Goal: Transaction & Acquisition: Purchase product/service

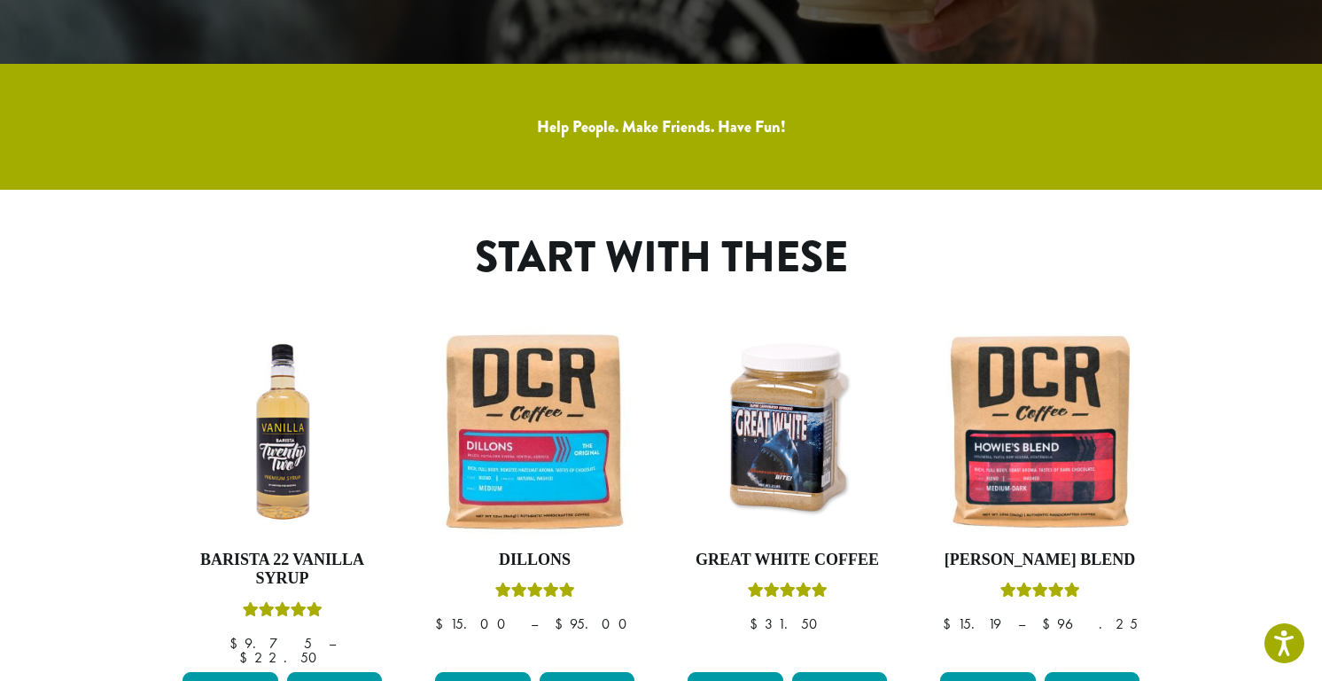
scroll to position [832, 0]
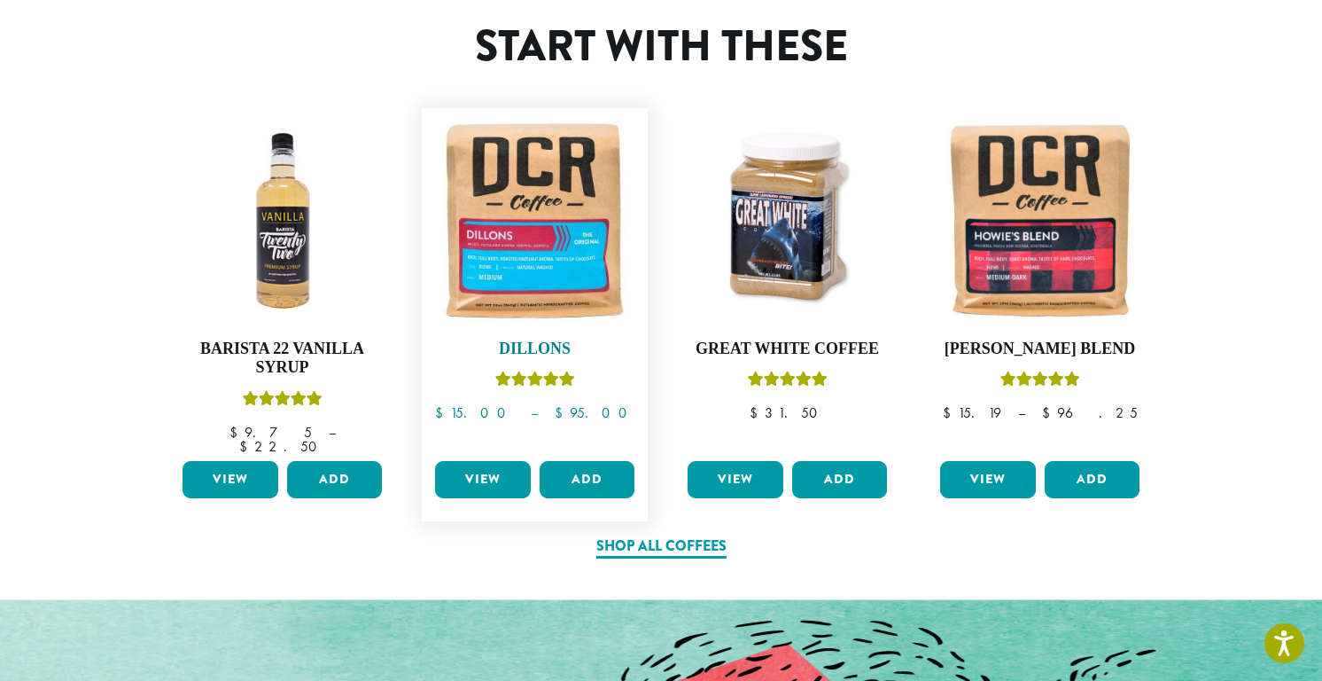
click at [566, 277] on img at bounding box center [535, 221] width 208 height 208
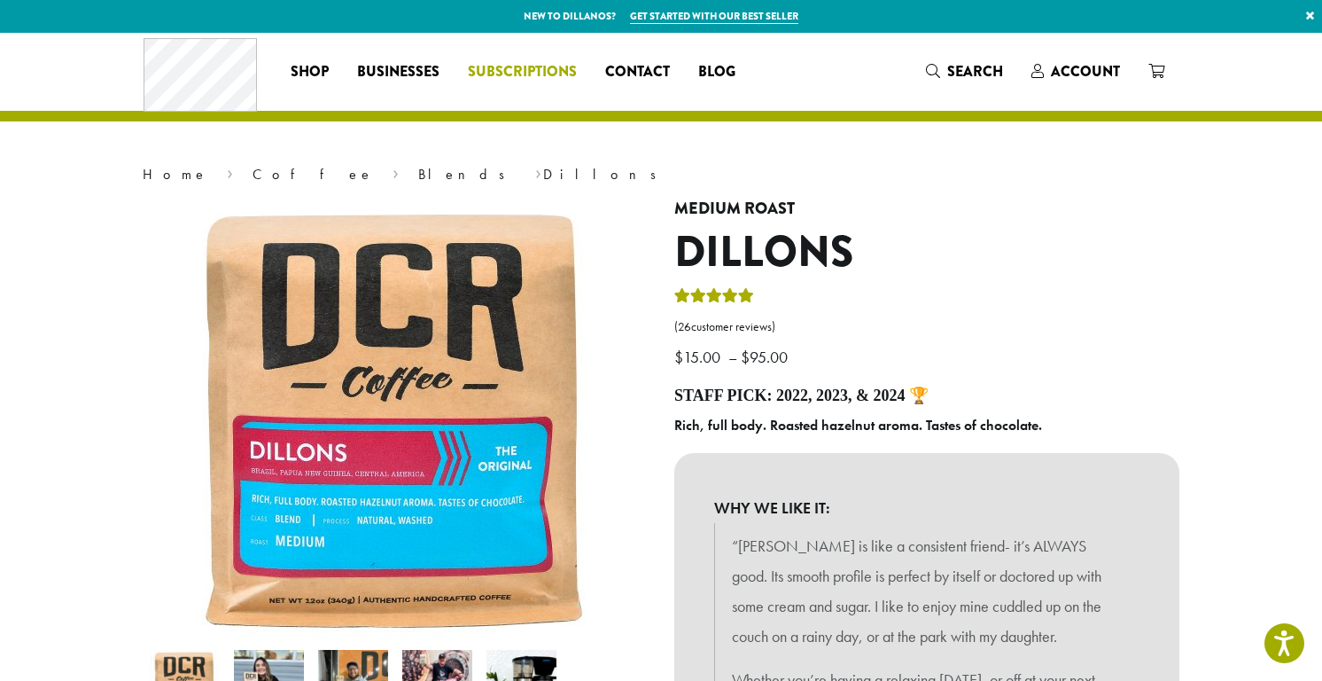
click at [486, 74] on span "Subscriptions" at bounding box center [522, 72] width 109 height 22
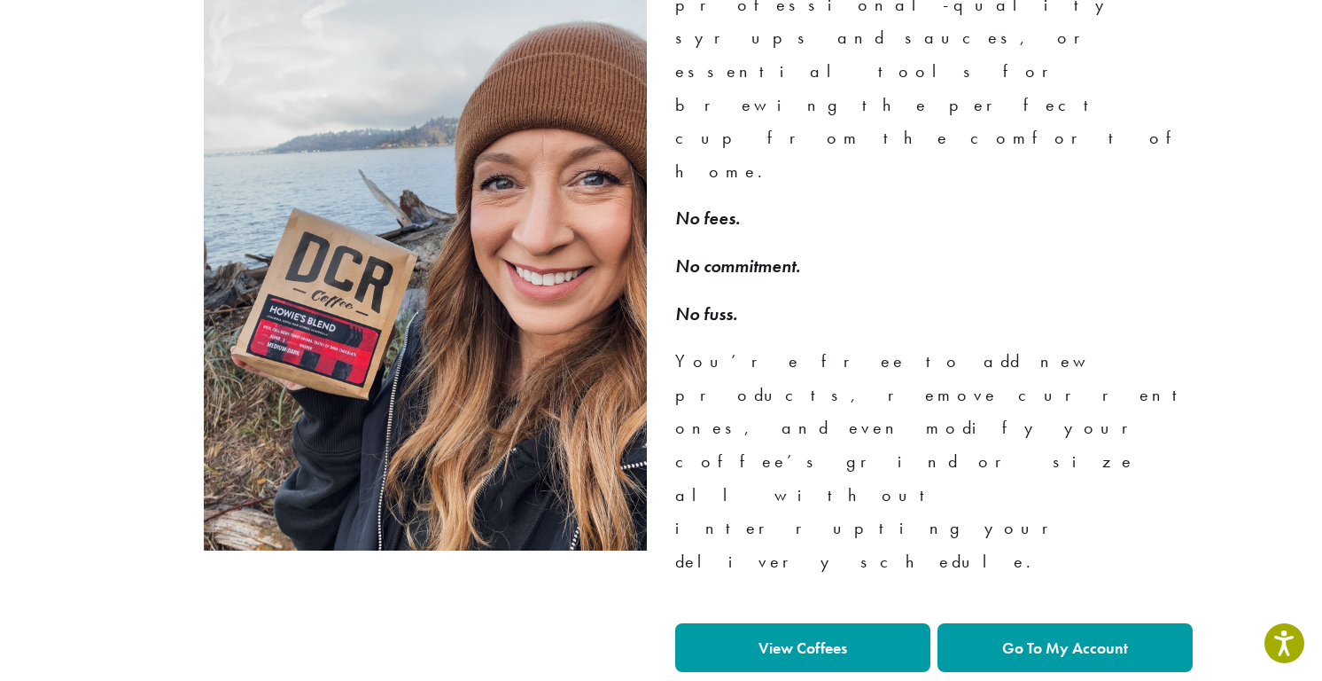
scroll to position [1345, 0]
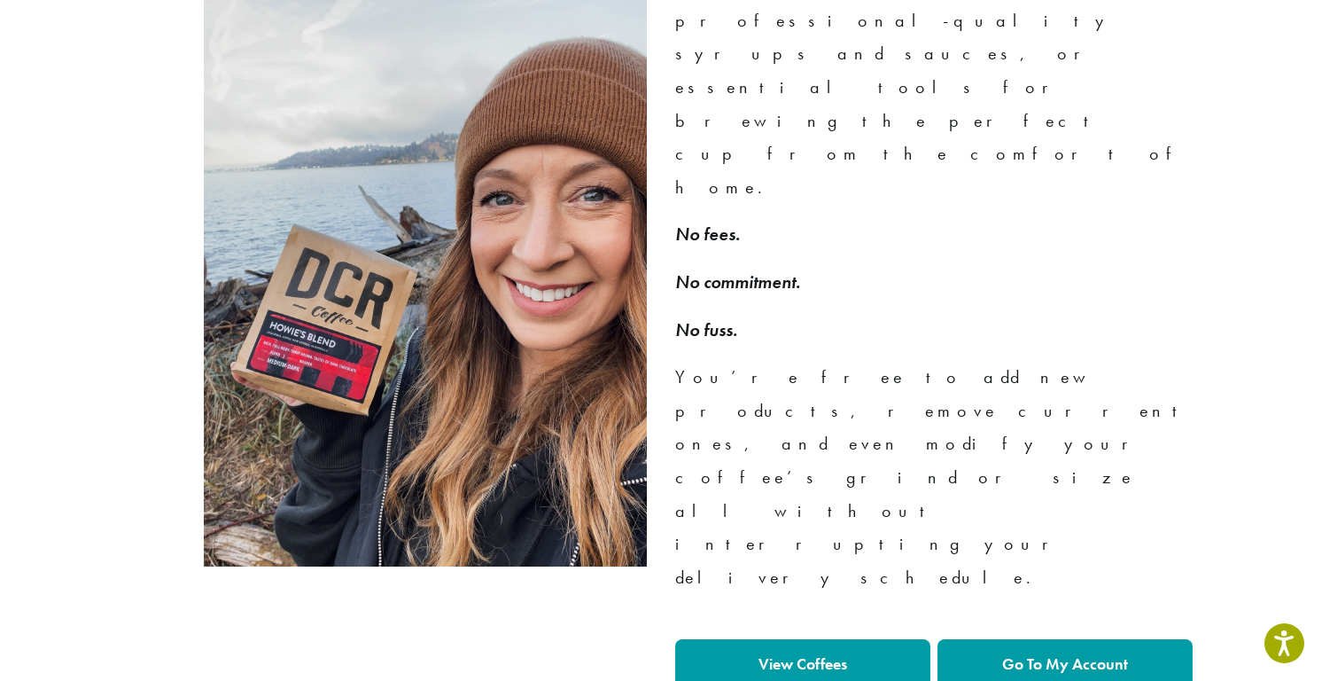
click at [792, 639] on link "View Coffees" at bounding box center [802, 663] width 255 height 49
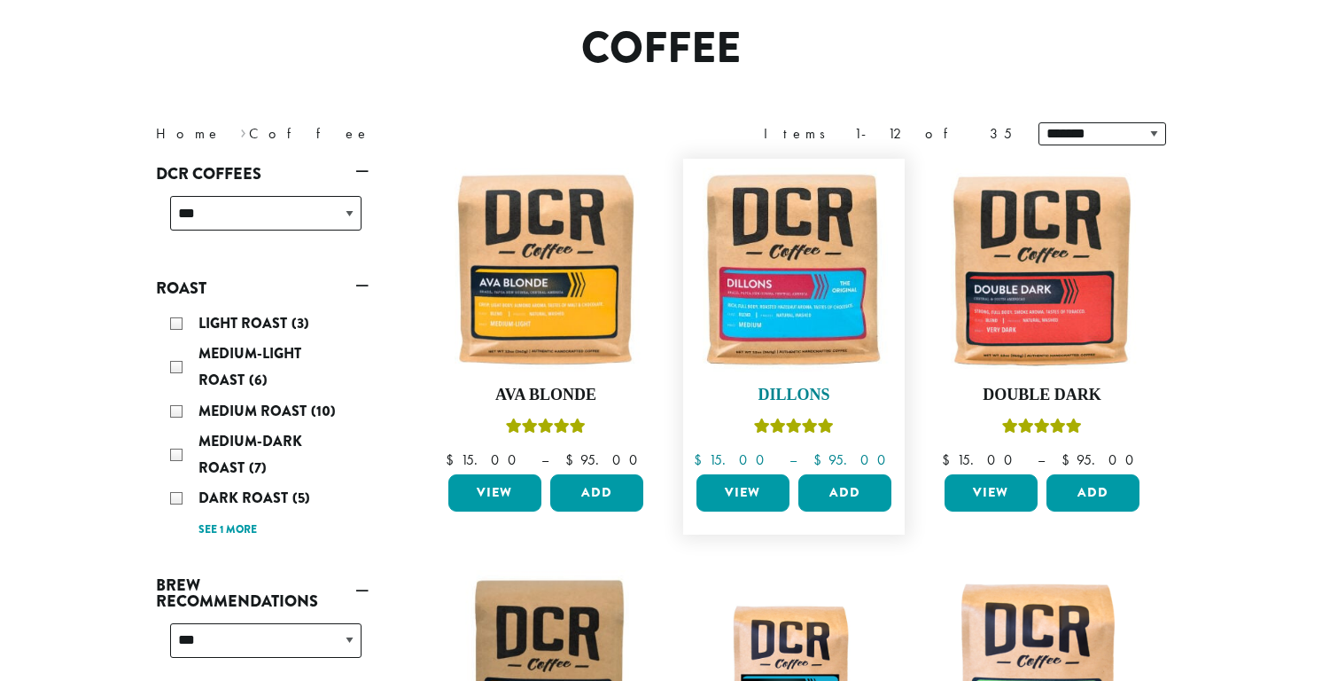
scroll to position [152, 0]
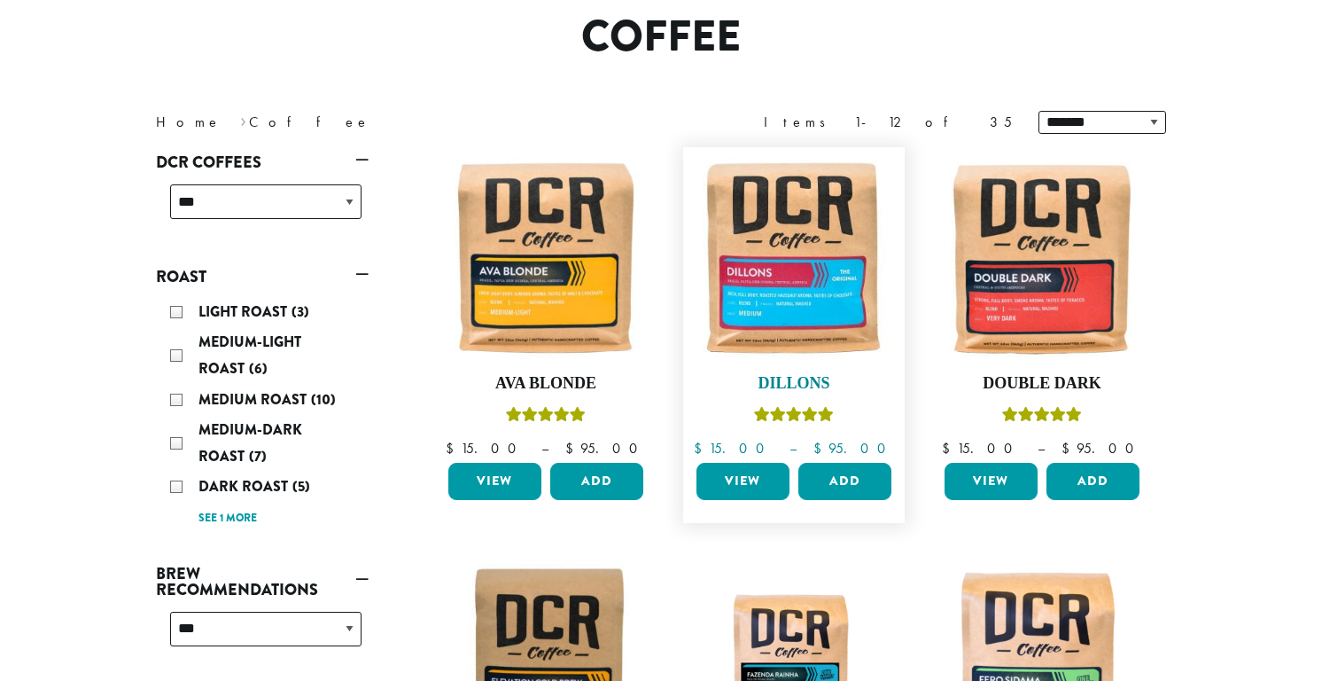
click at [762, 254] on img at bounding box center [794, 258] width 204 height 204
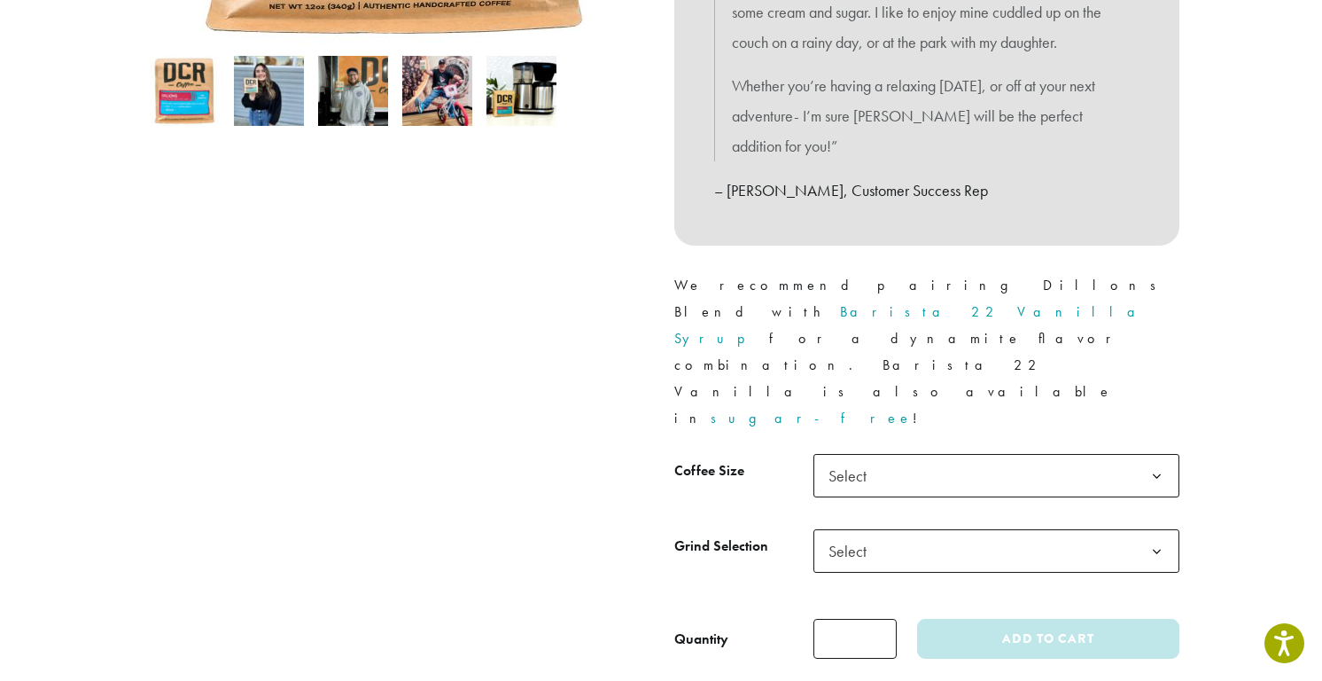
scroll to position [720, 0]
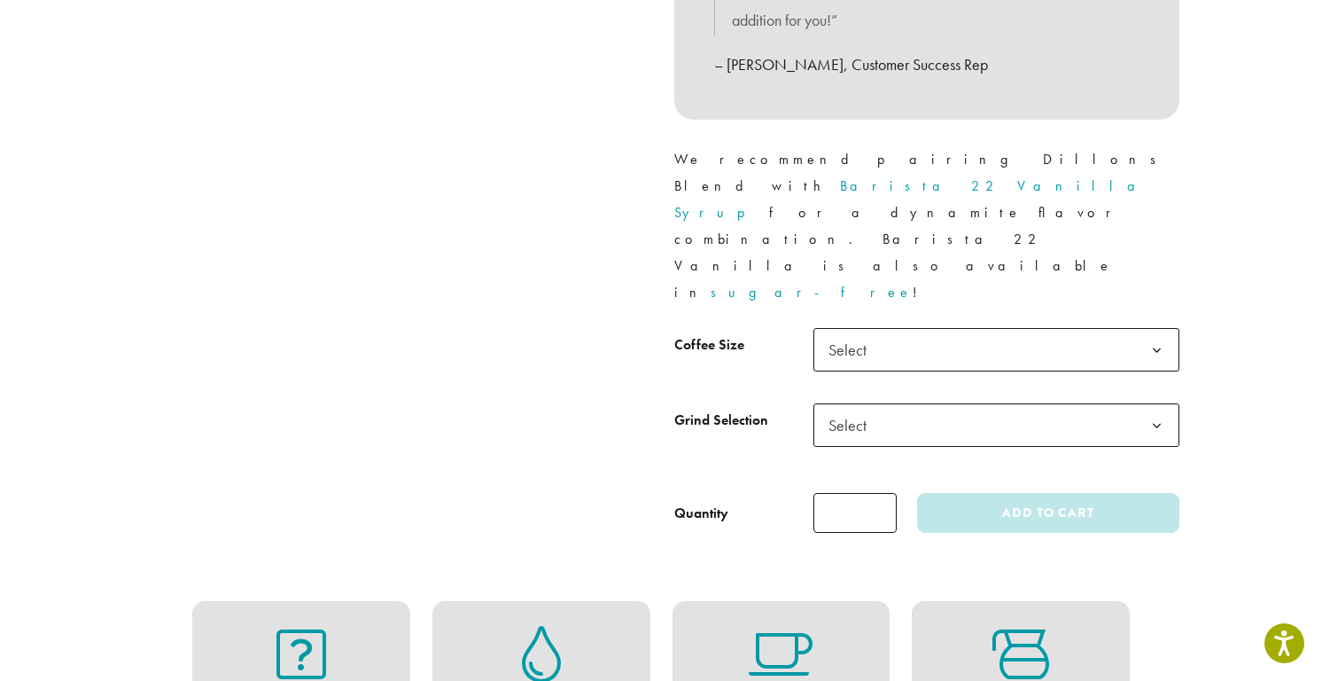
click at [860, 332] on span "Select" at bounding box center [853, 349] width 63 height 35
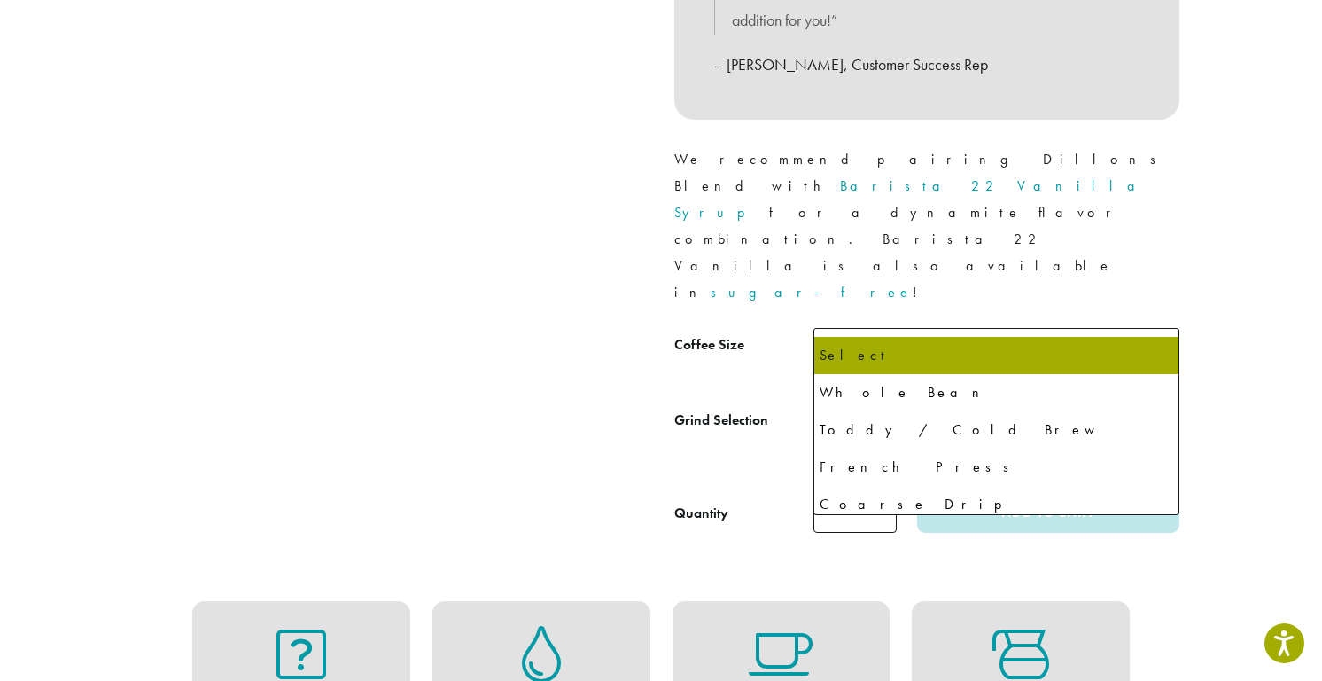
click at [875, 408] on span "Select" at bounding box center [853, 425] width 63 height 35
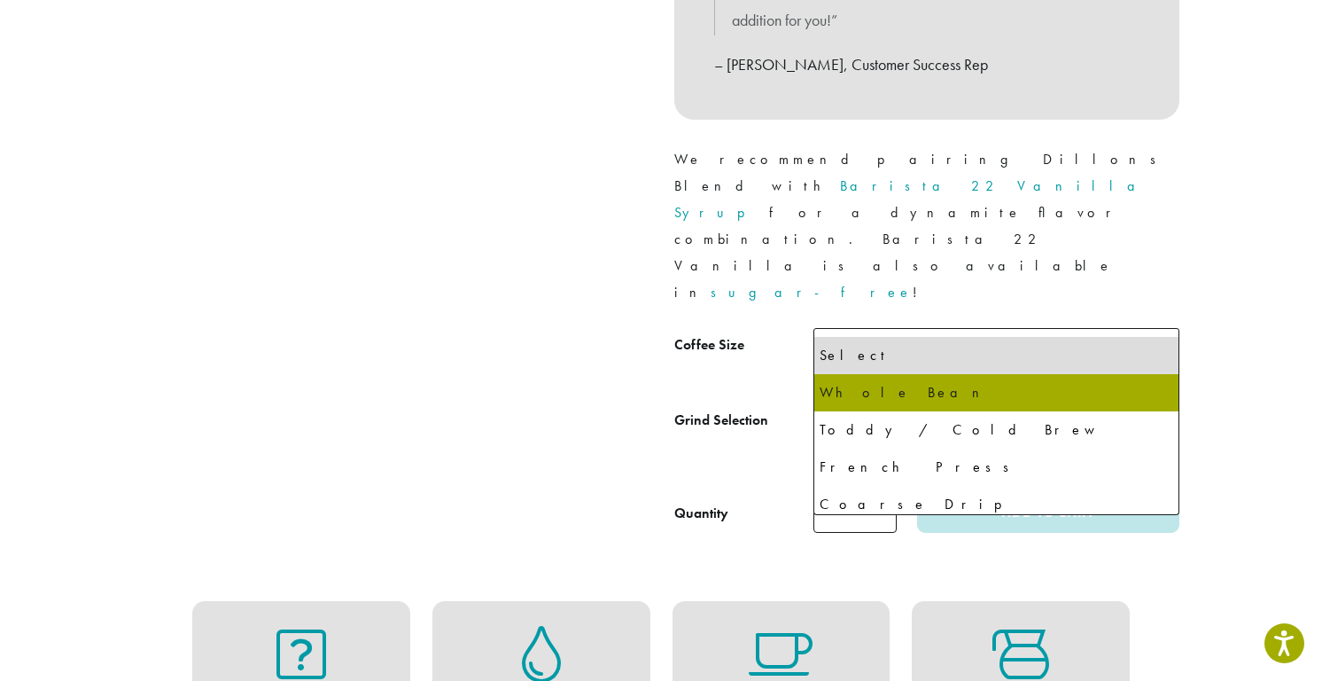
select select "*********"
select select "**********"
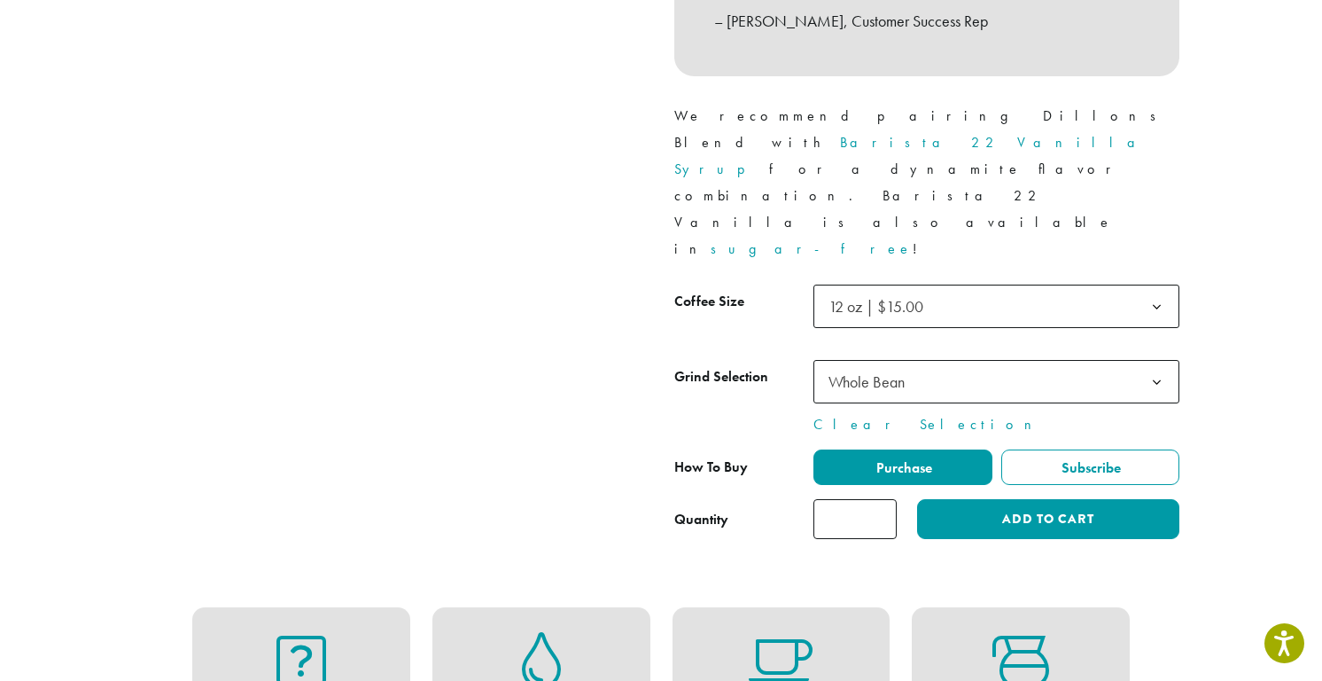
scroll to position [0, 0]
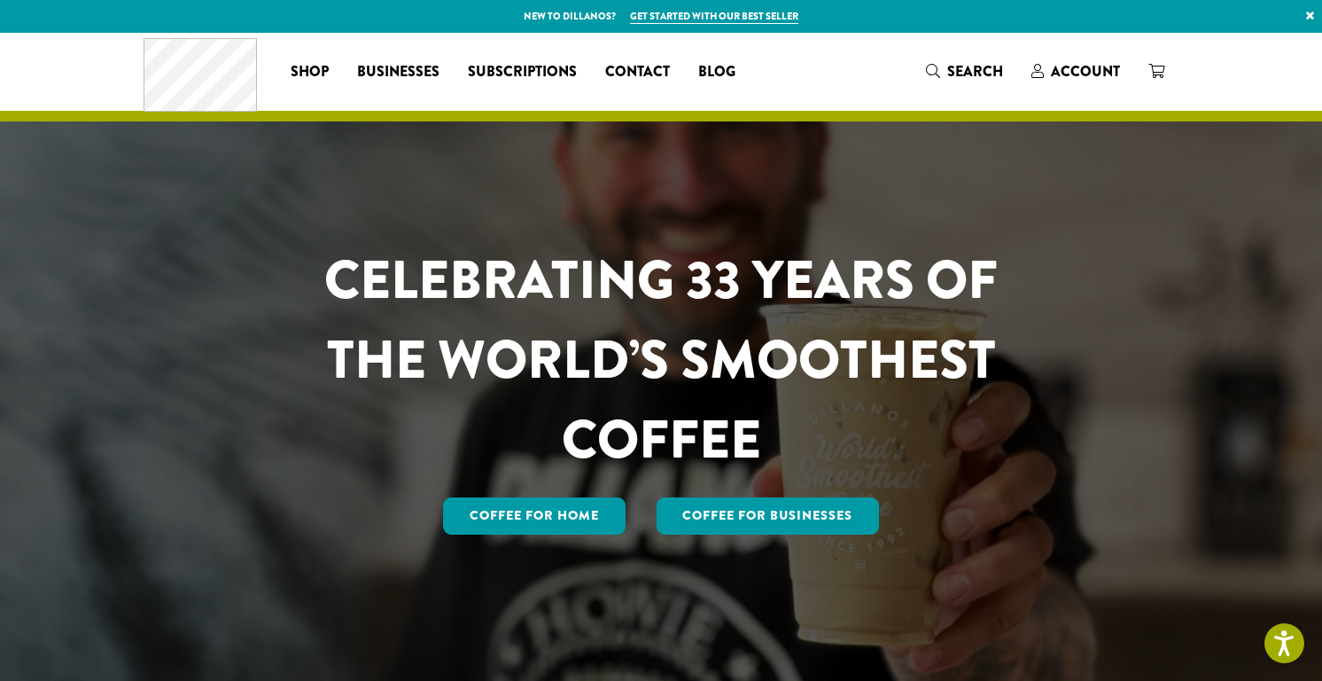
click at [854, 398] on h1 "CELEBRATING 33 YEARS OF THE WORLD’S SMOOTHEST COFFEE" at bounding box center [661, 359] width 778 height 239
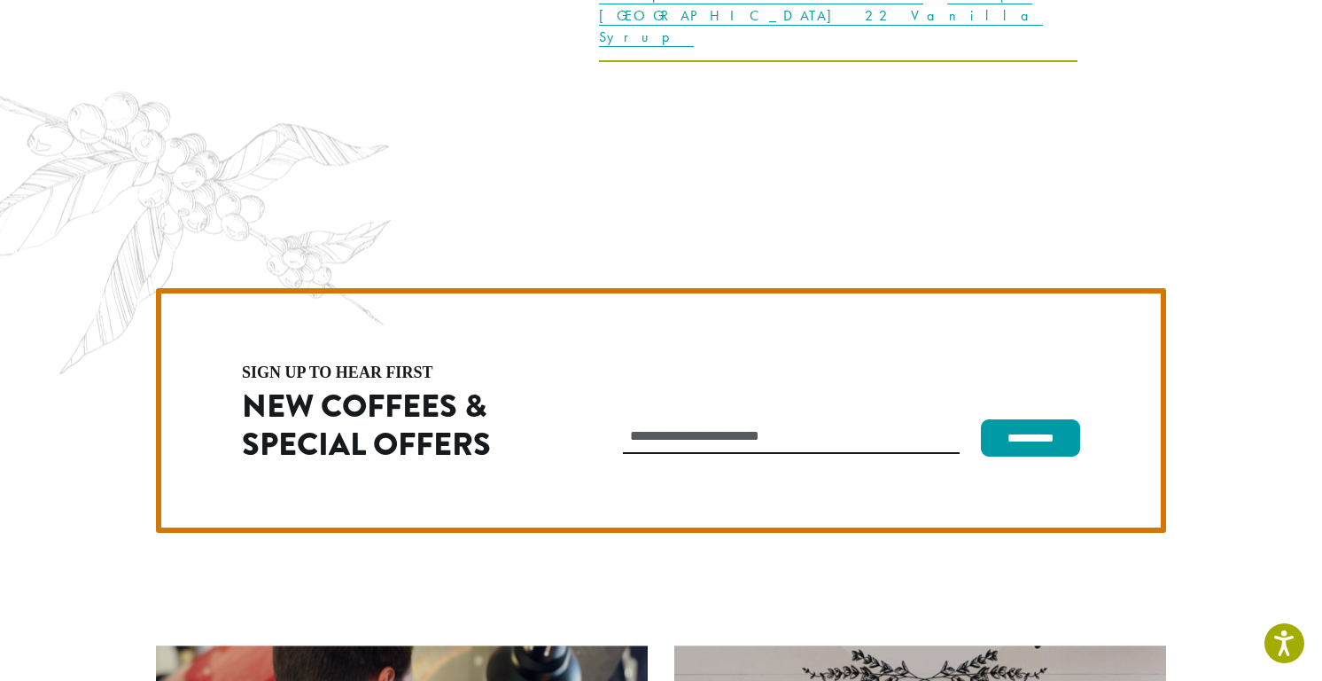
scroll to position [5009, 0]
